Goal: Information Seeking & Learning: Learn about a topic

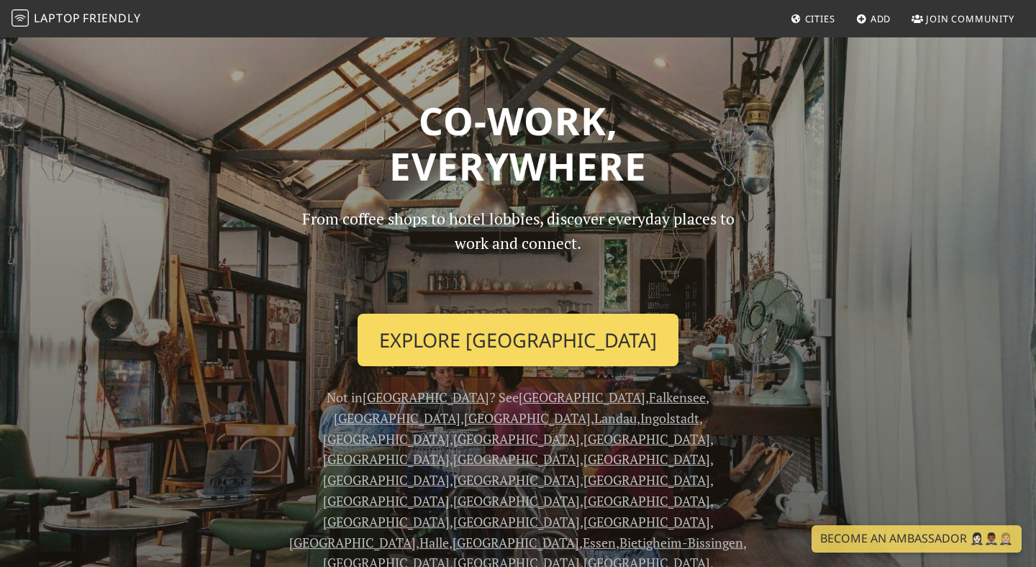
click at [530, 343] on link "Explore Berlin" at bounding box center [518, 340] width 321 height 53
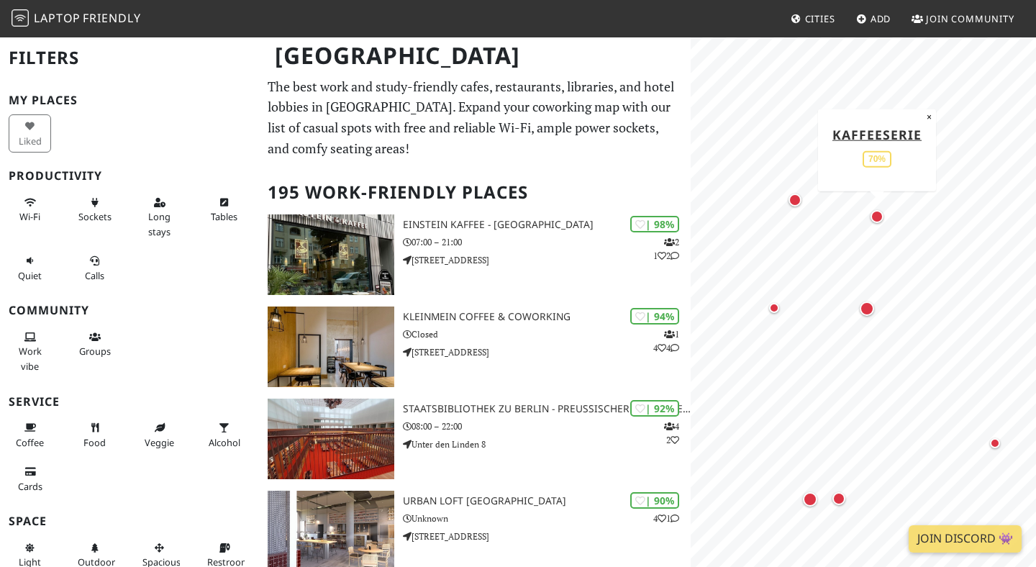
click at [879, 214] on div "Map marker" at bounding box center [877, 216] width 13 height 13
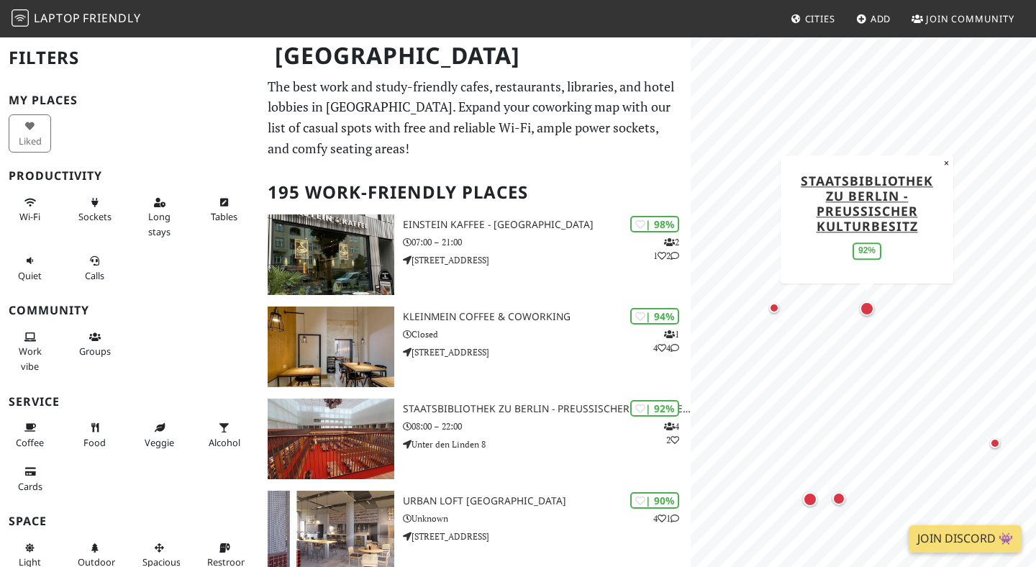
click at [872, 309] on div "Map marker" at bounding box center [867, 308] width 14 height 14
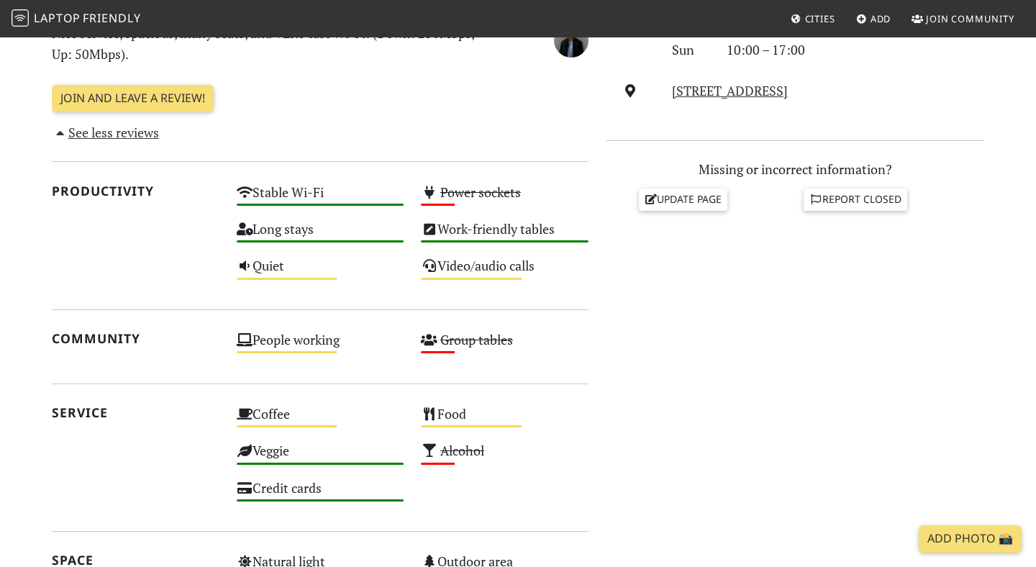
scroll to position [169, 0]
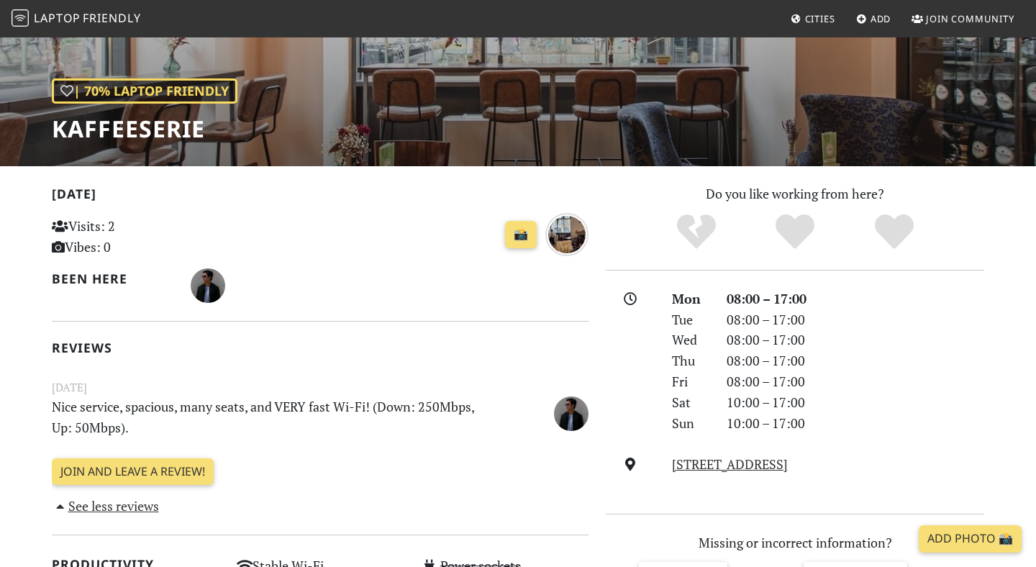
click at [383, 109] on div "| 70% Laptop Friendly Kaffeeserie" at bounding box center [518, 16] width 1036 height 299
click at [373, 124] on div "| 70% Laptop Friendly Kaffeeserie" at bounding box center [518, 16] width 1036 height 299
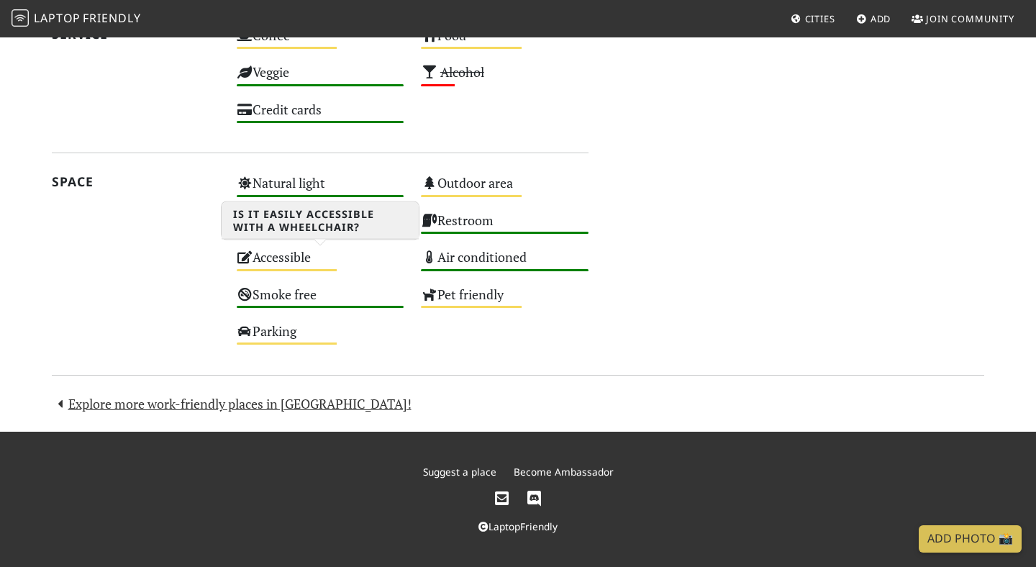
scroll to position [0, 0]
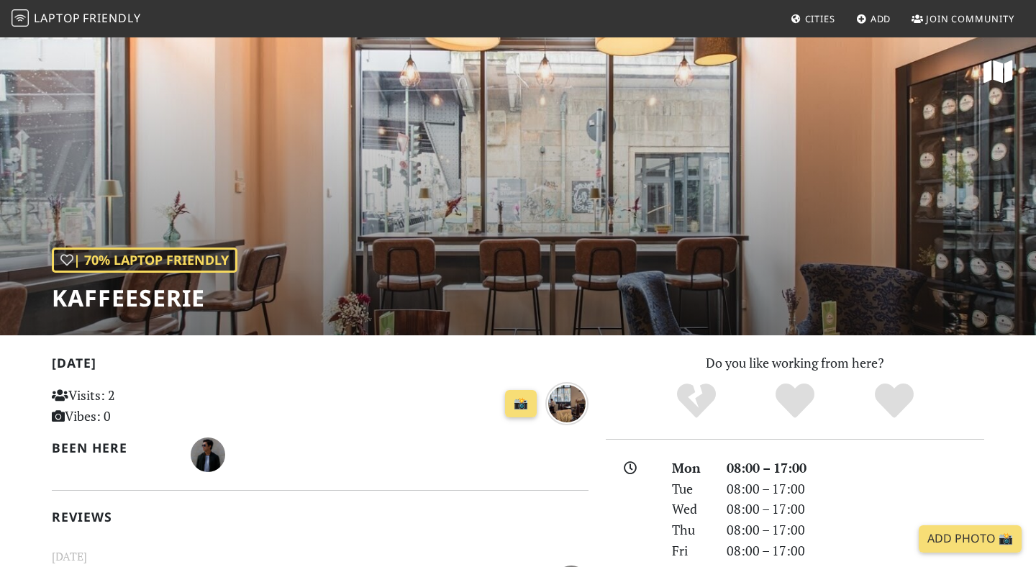
click at [351, 245] on div "| 70% Laptop Friendly Kaffeeserie" at bounding box center [518, 185] width 1036 height 299
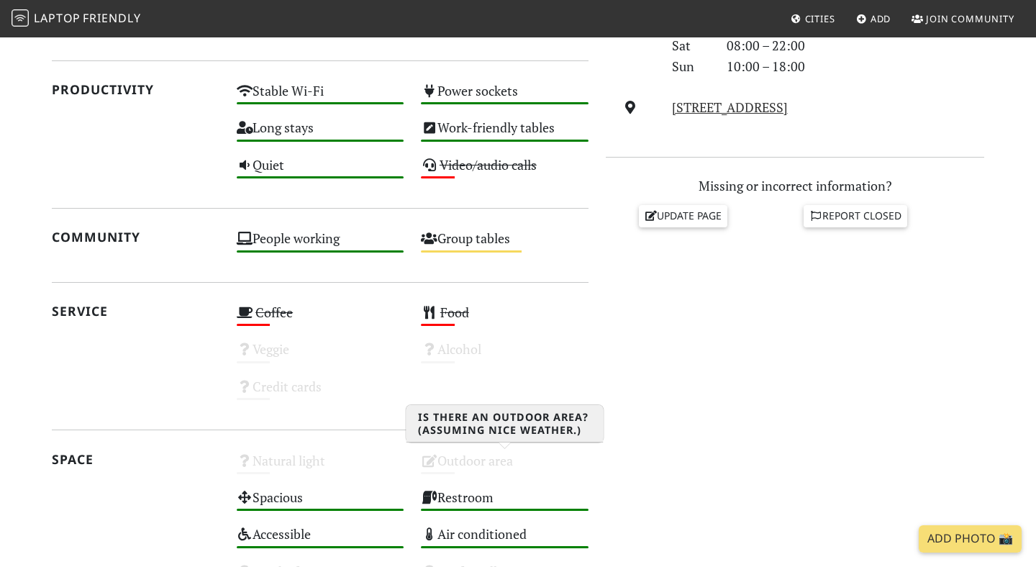
scroll to position [81, 0]
